Goal: Task Accomplishment & Management: Use online tool/utility

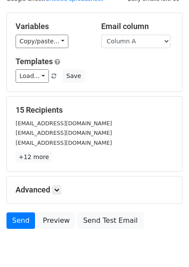
scroll to position [70, 0]
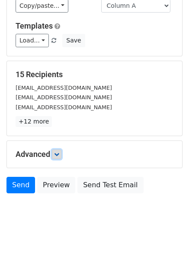
click at [58, 154] on icon at bounding box center [56, 154] width 5 height 5
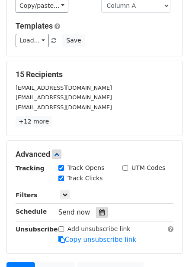
click at [101, 214] on icon at bounding box center [102, 212] width 6 height 6
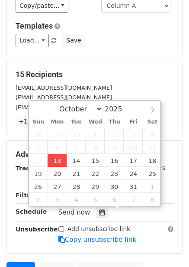
type input "2025-10-13 12:51"
type input "51"
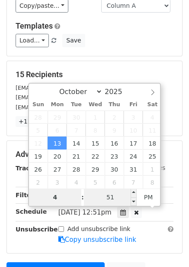
type input "4"
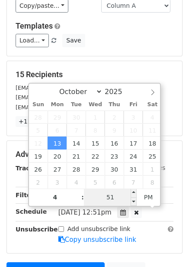
type input "2025-10-13 16:51"
type input "04"
click at [110, 193] on input "51" at bounding box center [110, 196] width 53 height 17
type input "0"
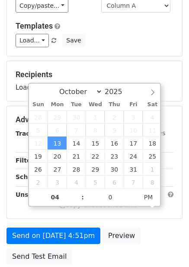
type input "2025-10-13 16:00"
click at [171, 220] on form "Variables Copy/paste... {{Column A}} {{Column B}} {{Column C}} {{Column D}} {{C…" at bounding box center [94, 123] width 176 height 292
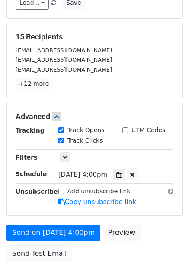
scroll to position [175, 0]
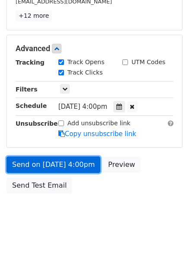
click at [83, 162] on link "Send on Oct 13 at 4:00pm" at bounding box center [53, 164] width 94 height 16
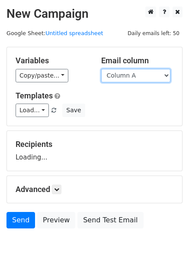
click at [134, 78] on select "Column A Column B Column C Column D Column E Column F" at bounding box center [135, 75] width 69 height 13
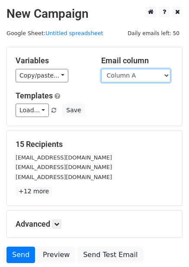
drag, startPoint x: 143, startPoint y: 75, endPoint x: 143, endPoint y: 82, distance: 6.5
click at [143, 75] on select "Column A Column B Column C Column D Column E Column F" at bounding box center [135, 75] width 69 height 13
select select "Column B"
click at [101, 69] on select "Column A Column B Column C Column D Column E Column F" at bounding box center [135, 75] width 69 height 13
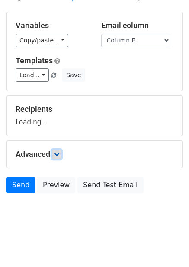
click at [58, 155] on icon at bounding box center [56, 154] width 5 height 5
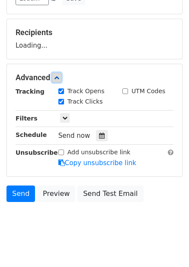
scroll to position [113, 0]
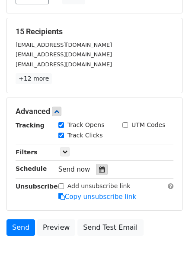
click at [99, 172] on icon at bounding box center [102, 169] width 6 height 6
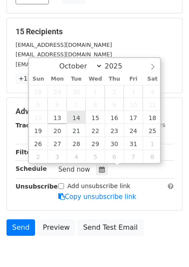
type input "2025-10-14 12:00"
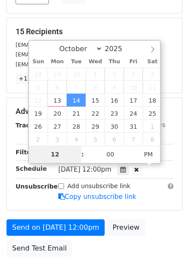
type input "5"
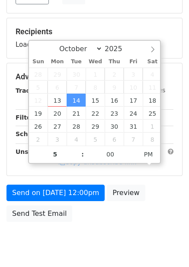
type input "2025-10-14 17:00"
click at [154, 198] on div "Send on Oct 14 at 12:00pm Preview Send Test Email" at bounding box center [94, 206] width 189 height 42
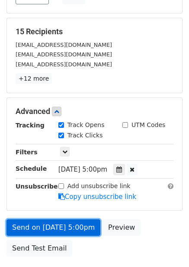
click at [65, 227] on link "Send on Oct 14 at 5:00pm" at bounding box center [53, 227] width 94 height 16
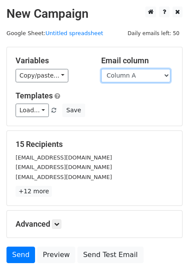
click at [128, 75] on select "Column A Column B Column C Column D Column E Column F" at bounding box center [135, 75] width 69 height 13
select select "Column C"
click at [101, 69] on select "Column A Column B Column C Column D Column E Column F" at bounding box center [135, 75] width 69 height 13
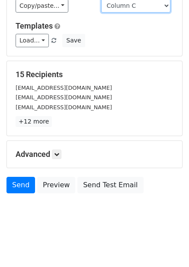
scroll to position [35, 0]
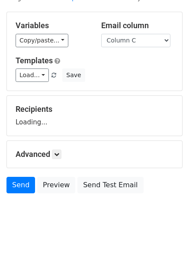
click at [53, 153] on h5 "Advanced" at bounding box center [95, 154] width 158 height 10
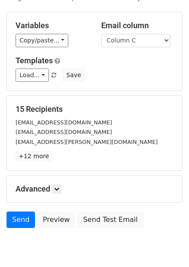
click at [65, 147] on div "15 Recipients info@flash.nl info@holaras.com commercial@mcculla.eu +12 more 15 …" at bounding box center [95, 132] width 158 height 57
click at [59, 191] on icon at bounding box center [56, 188] width 5 height 5
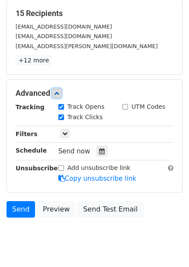
scroll to position [131, 0]
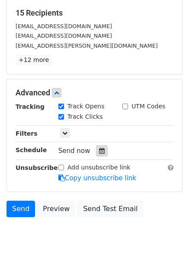
click at [99, 151] on icon at bounding box center [102, 151] width 6 height 6
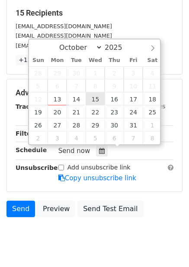
type input "2025-10-15 12:00"
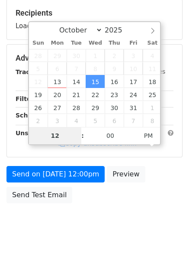
type input "6"
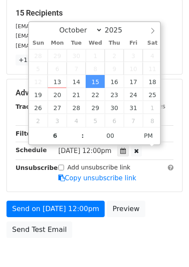
type input "2025-10-15 18:00"
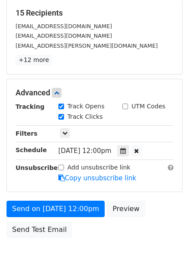
drag, startPoint x: 167, startPoint y: 204, endPoint x: 167, endPoint y: 211, distance: 7.4
click at [167, 205] on div "Send on Oct 15 at 12:00pm Preview Send Test Email" at bounding box center [94, 222] width 189 height 42
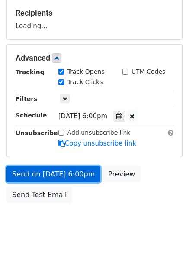
click at [76, 179] on link "Send on Oct 15 at 6:00pm" at bounding box center [53, 174] width 94 height 16
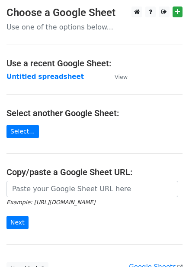
click at [55, 77] on strong "Untitled spreadsheet" at bounding box center [45, 77] width 78 height 8
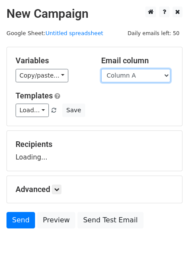
click at [125, 81] on select "Column A Column B Column C Column D Column E Column F" at bounding box center [135, 75] width 69 height 13
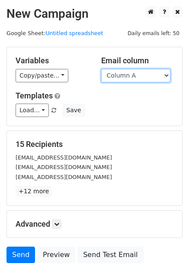
click at [138, 78] on select "Column A Column B Column C Column D Column E Column F" at bounding box center [135, 75] width 69 height 13
select select "Column D"
click at [101, 69] on select "Column A Column B Column C Column D Column E Column F" at bounding box center [135, 75] width 69 height 13
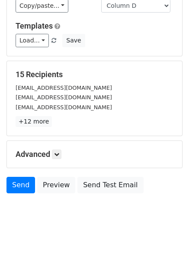
click at [58, 148] on div "Advanced Tracking Track Opens UTM Codes Track Clicks Filters Only include sprea…" at bounding box center [94, 154] width 175 height 27
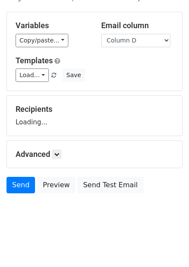
click at [58, 149] on div "Advanced Tracking Track Opens UTM Codes Track Clicks Filters Only include sprea…" at bounding box center [94, 154] width 175 height 27
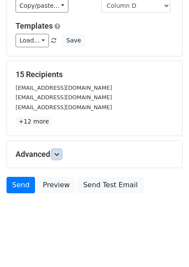
click at [59, 152] on icon at bounding box center [56, 154] width 5 height 5
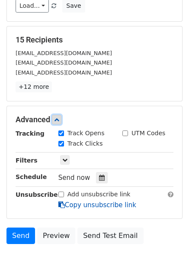
scroll to position [153, 0]
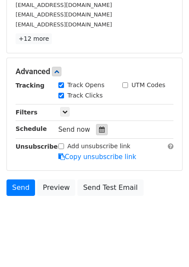
click at [101, 131] on div at bounding box center [102, 129] width 12 height 11
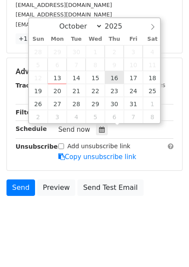
type input "2025-10-16 12:00"
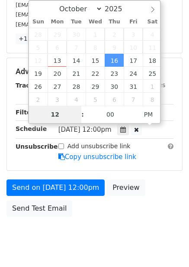
type input "7"
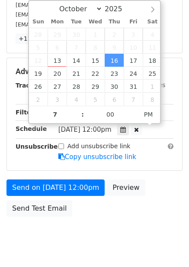
type input "2025-10-16 19:00"
click at [145, 195] on div "Send on Oct 16 at 12:00pm Preview Send Test Email" at bounding box center [94, 200] width 189 height 42
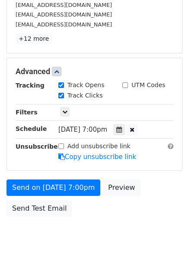
scroll to position [141, 0]
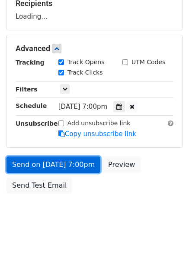
drag, startPoint x: 76, startPoint y: 166, endPoint x: 83, endPoint y: 165, distance: 6.6
click at [77, 166] on link "Send on Oct 16 at 7:00pm" at bounding box center [53, 164] width 94 height 16
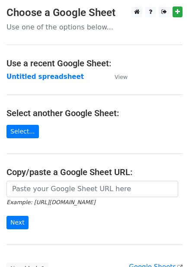
click at [55, 81] on td "Untitled spreadsheet" at bounding box center [56, 77] width 100 height 10
click at [97, 99] on main "Choose a Google Sheet Use one of the options below... Use a recent Google Sheet…" at bounding box center [94, 140] width 189 height 269
click at [58, 76] on strong "Untitled spreadsheet" at bounding box center [45, 77] width 78 height 8
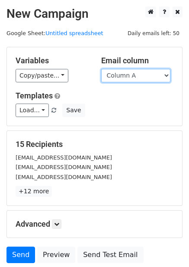
click at [145, 81] on select "Column A Column B Column C Column D Column E Column F" at bounding box center [135, 75] width 69 height 13
select select "Column E"
click at [101, 69] on select "Column A Column B Column C Column D Column E Column F" at bounding box center [135, 75] width 69 height 13
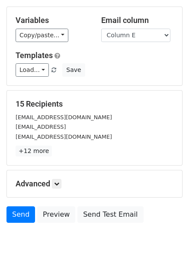
scroll to position [70, 0]
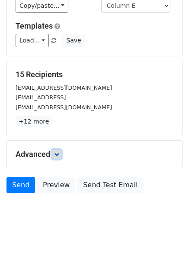
click at [61, 157] on link at bounding box center [57, 154] width 10 height 10
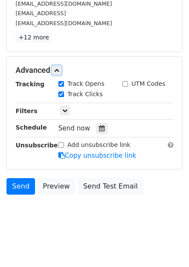
scroll to position [155, 0]
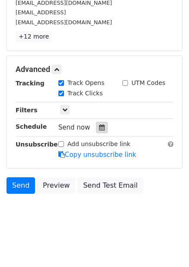
click at [96, 124] on div at bounding box center [102, 127] width 12 height 11
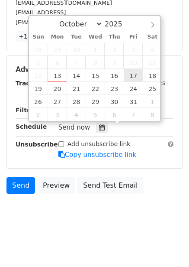
type input "2025-10-17 12:00"
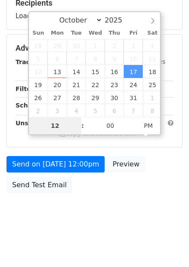
scroll to position [141, 0]
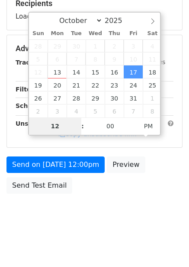
type input "8"
type input "2025-10-17 20:00"
click at [150, 184] on div "Send on Oct 17 at 12:00pm Preview Send Test Email" at bounding box center [94, 177] width 189 height 42
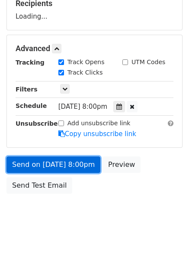
click at [79, 160] on link "Send on Oct 17 at 8:00pm" at bounding box center [53, 164] width 94 height 16
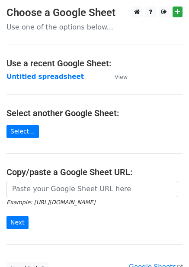
click at [58, 81] on td "Untitled spreadsheet" at bounding box center [56, 77] width 100 height 10
click at [64, 76] on strong "Untitled spreadsheet" at bounding box center [45, 77] width 78 height 8
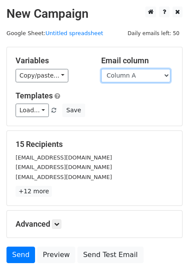
click at [134, 78] on select "Column A Column B Column C Column D Column E Column F" at bounding box center [135, 75] width 69 height 13
select select "Column F"
click at [101, 69] on select "Column A Column B Column C Column D Column E Column F" at bounding box center [135, 75] width 69 height 13
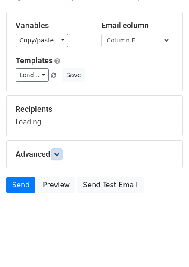
click at [62, 153] on link at bounding box center [57, 154] width 10 height 10
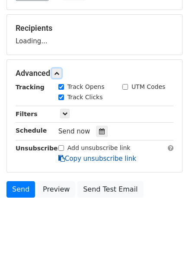
scroll to position [117, 0]
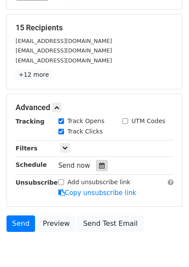
click at [99, 167] on icon at bounding box center [102, 165] width 6 height 6
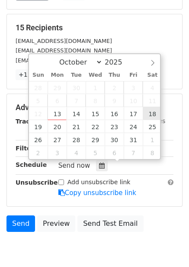
type input "[DATE] 12:00"
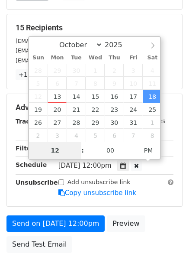
type input "9"
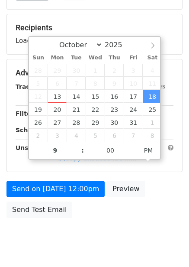
type input "[DATE] 21:00"
click at [145, 206] on div "Send on [DATE] 12:00pm Preview Send Test Email" at bounding box center [94, 202] width 189 height 42
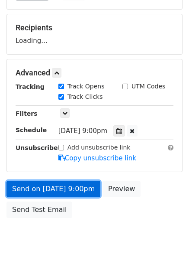
click at [60, 185] on link "Send on [DATE] 9:00pm" at bounding box center [53, 189] width 94 height 16
